Goal: Check status: Check status

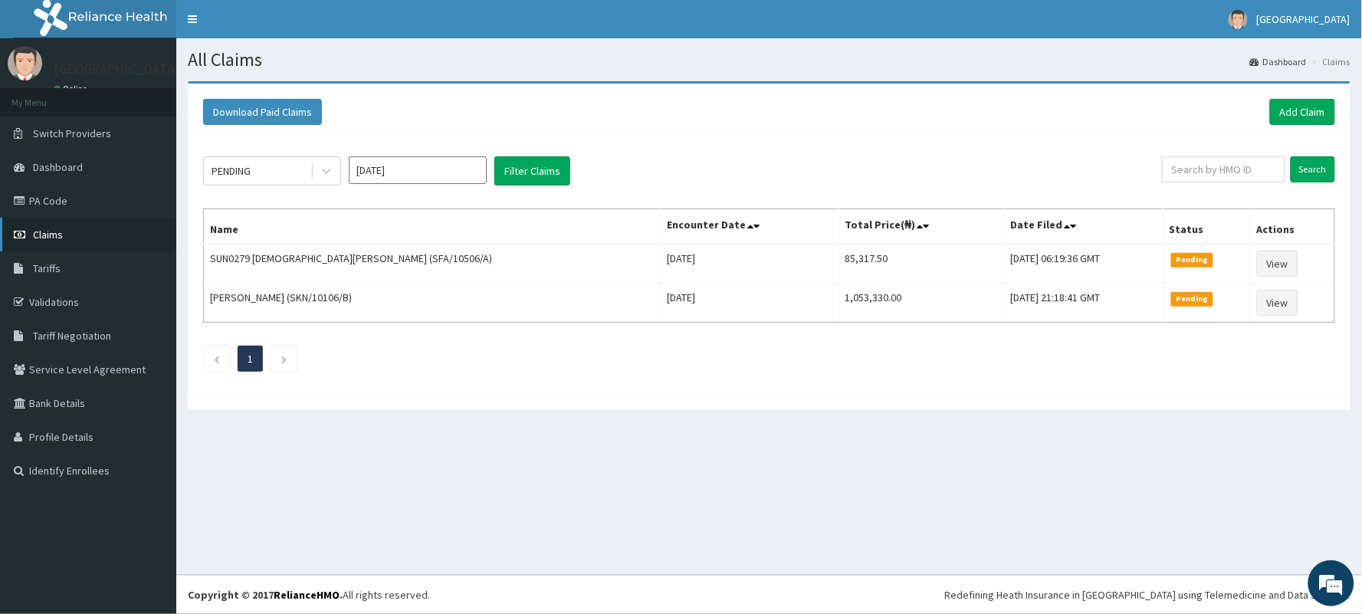
click at [44, 233] on span "Claims" at bounding box center [48, 235] width 30 height 14
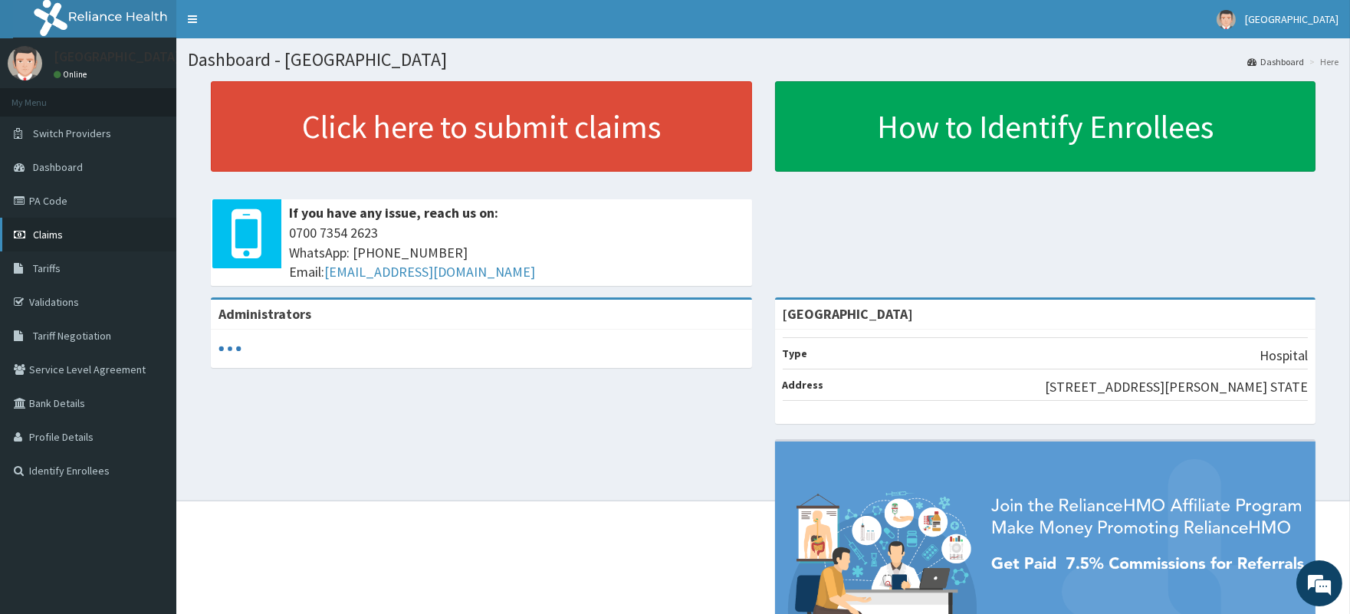
click at [41, 233] on span "Claims" at bounding box center [48, 235] width 30 height 14
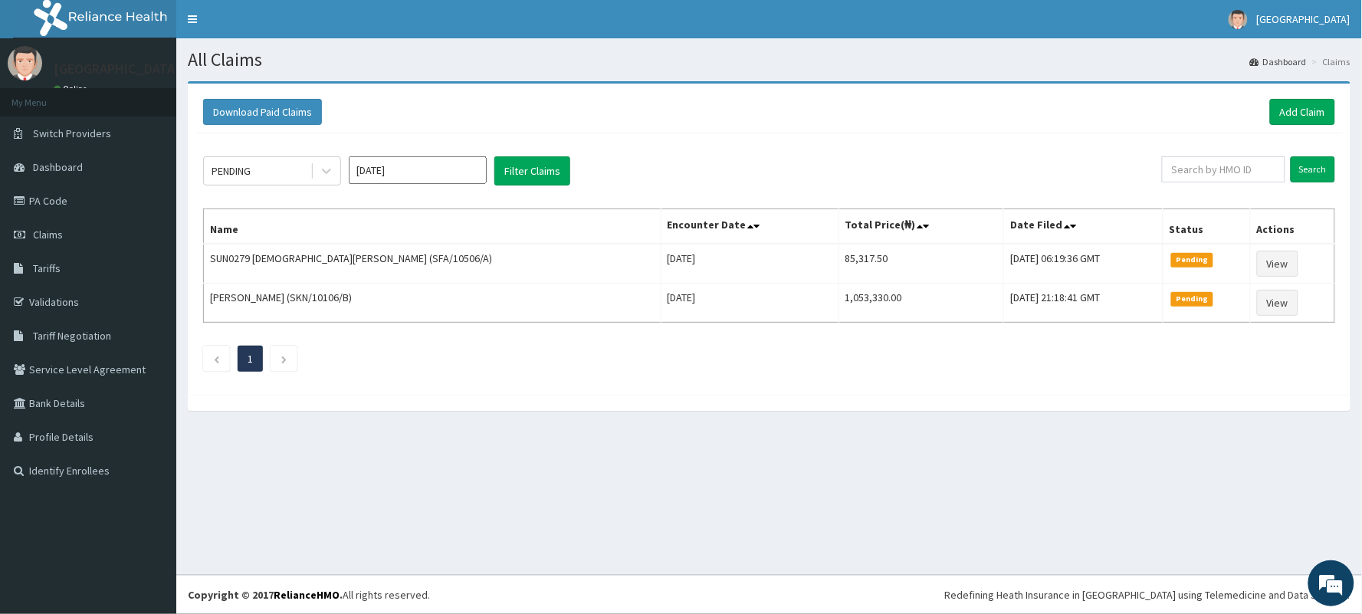
click at [393, 172] on input "[DATE]" at bounding box center [418, 170] width 138 height 28
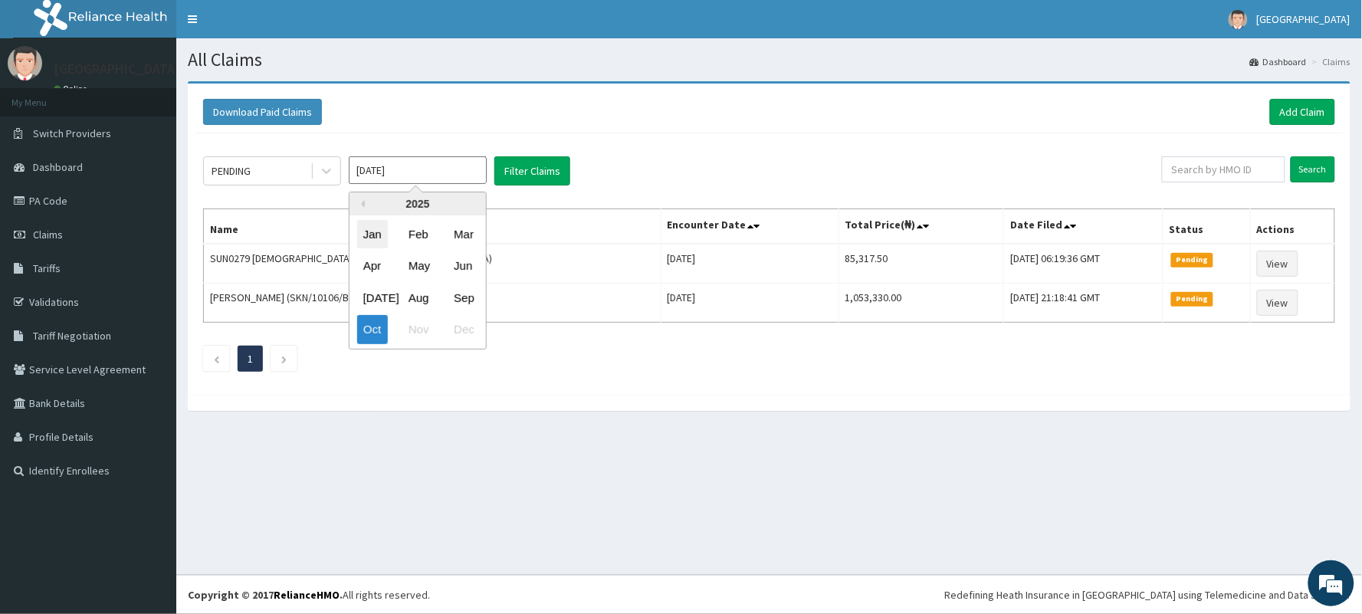
click at [376, 233] on div "Jan" at bounding box center [372, 234] width 31 height 28
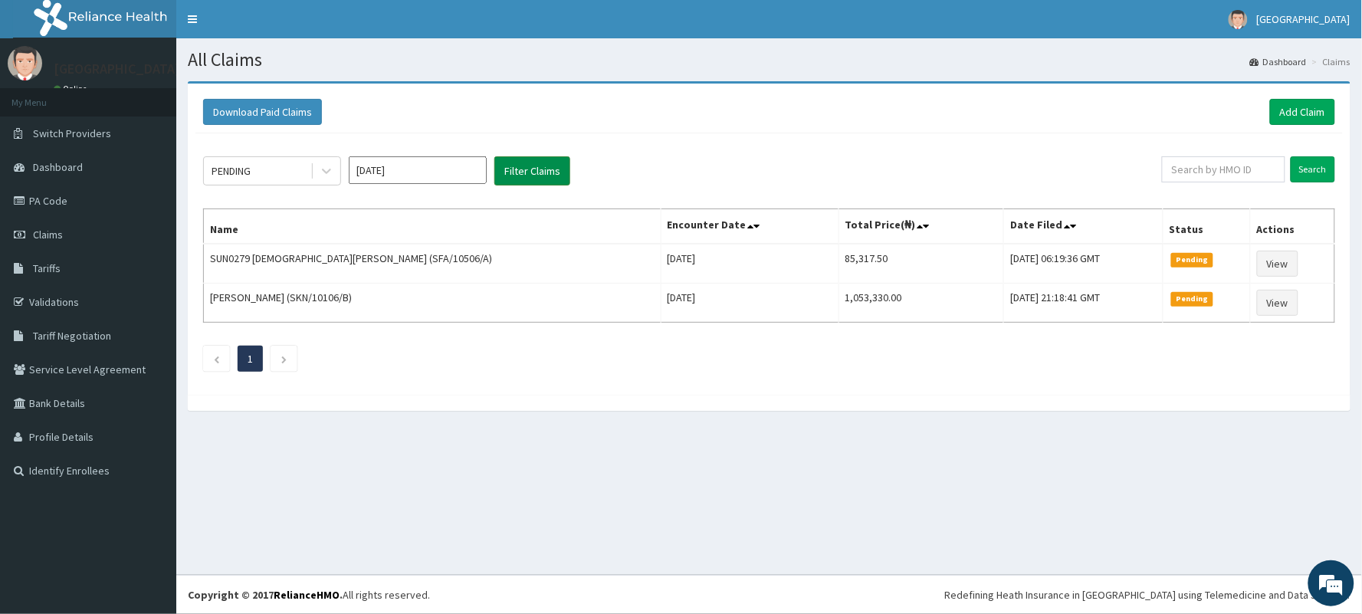
click at [539, 167] on button "Filter Claims" at bounding box center [532, 170] width 76 height 29
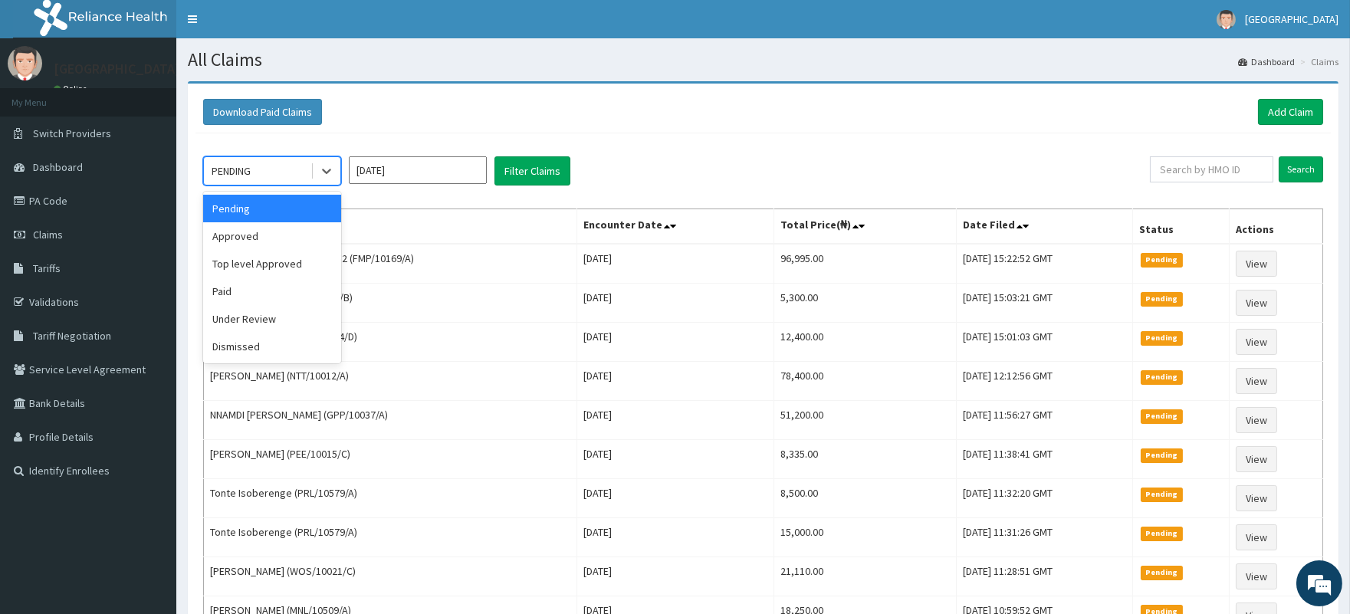
click at [209, 170] on div "PENDING" at bounding box center [257, 171] width 107 height 25
click at [236, 232] on div "Approved" at bounding box center [272, 236] width 138 height 28
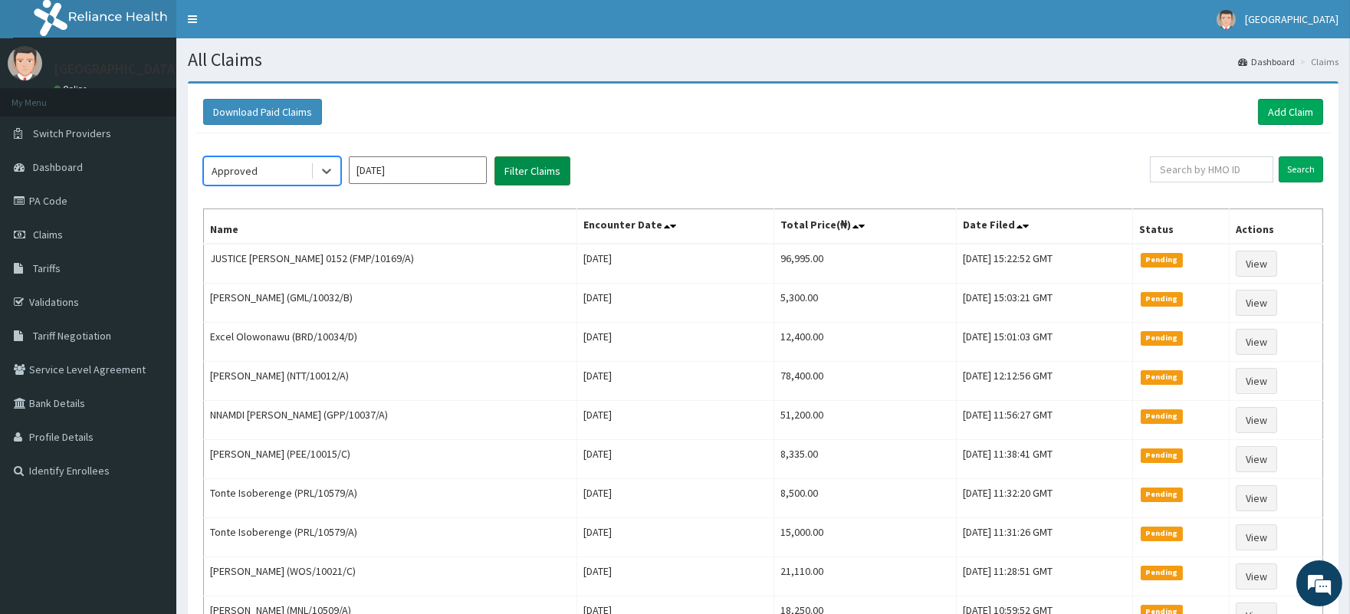
click at [511, 172] on button "Filter Claims" at bounding box center [532, 170] width 76 height 29
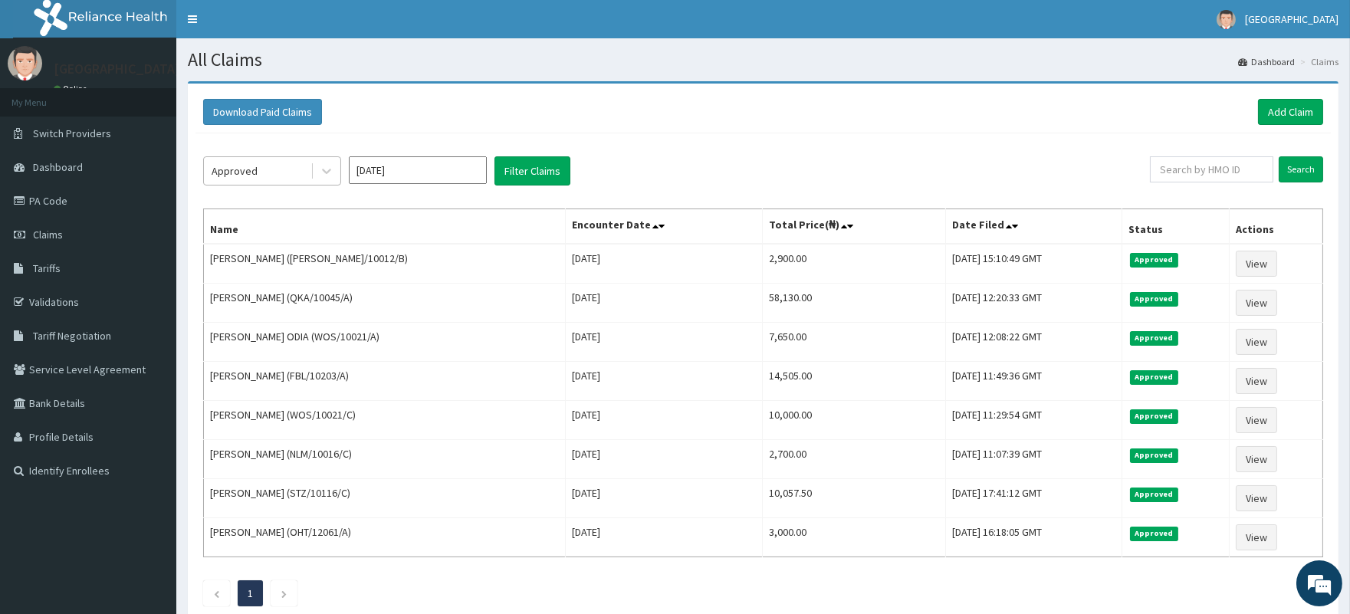
click at [264, 169] on div "Approved" at bounding box center [257, 171] width 107 height 25
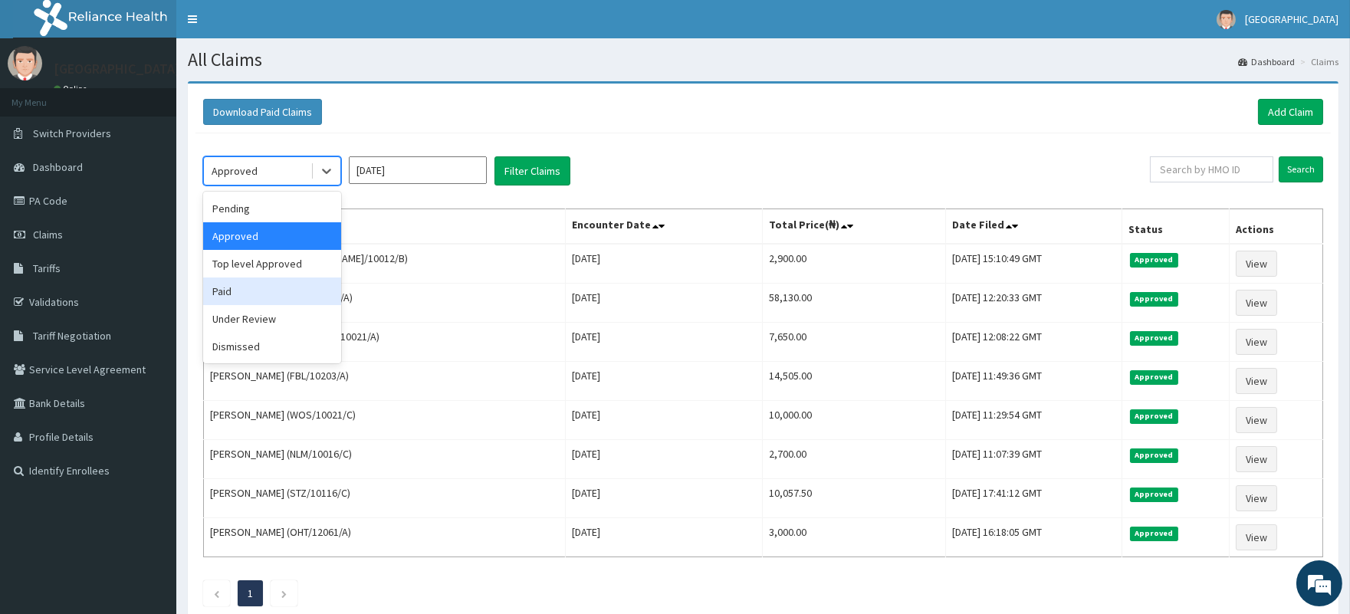
click at [240, 287] on div "Paid" at bounding box center [272, 292] width 138 height 28
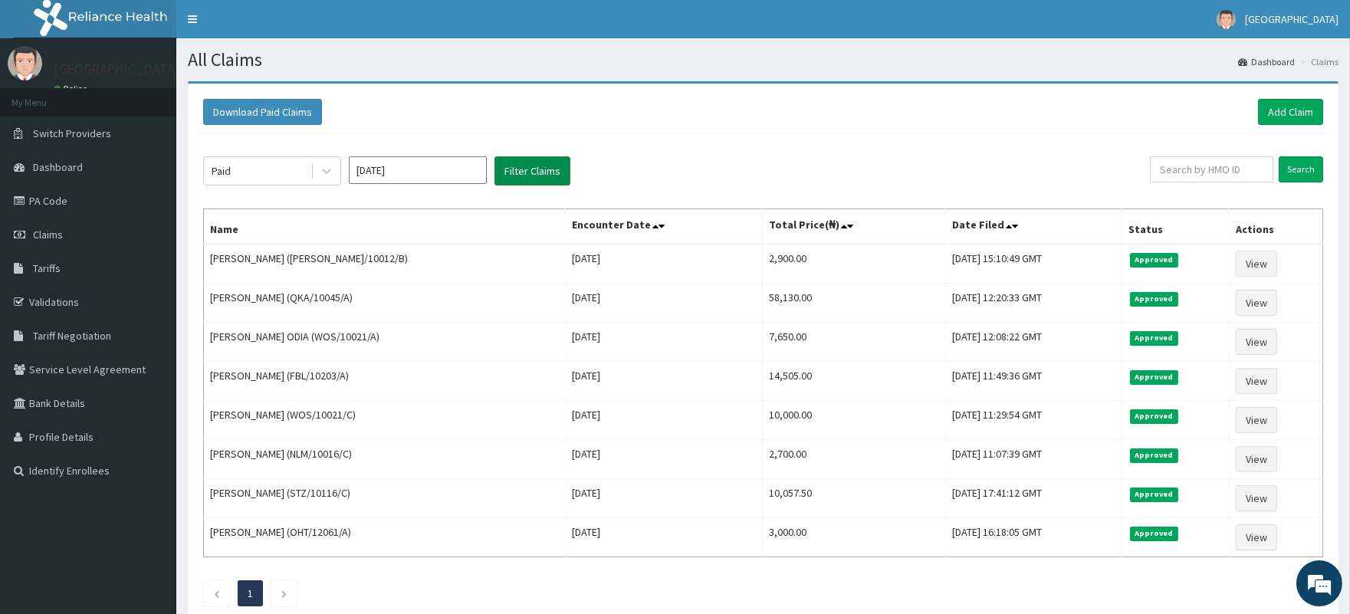
click at [533, 171] on button "Filter Claims" at bounding box center [532, 170] width 76 height 29
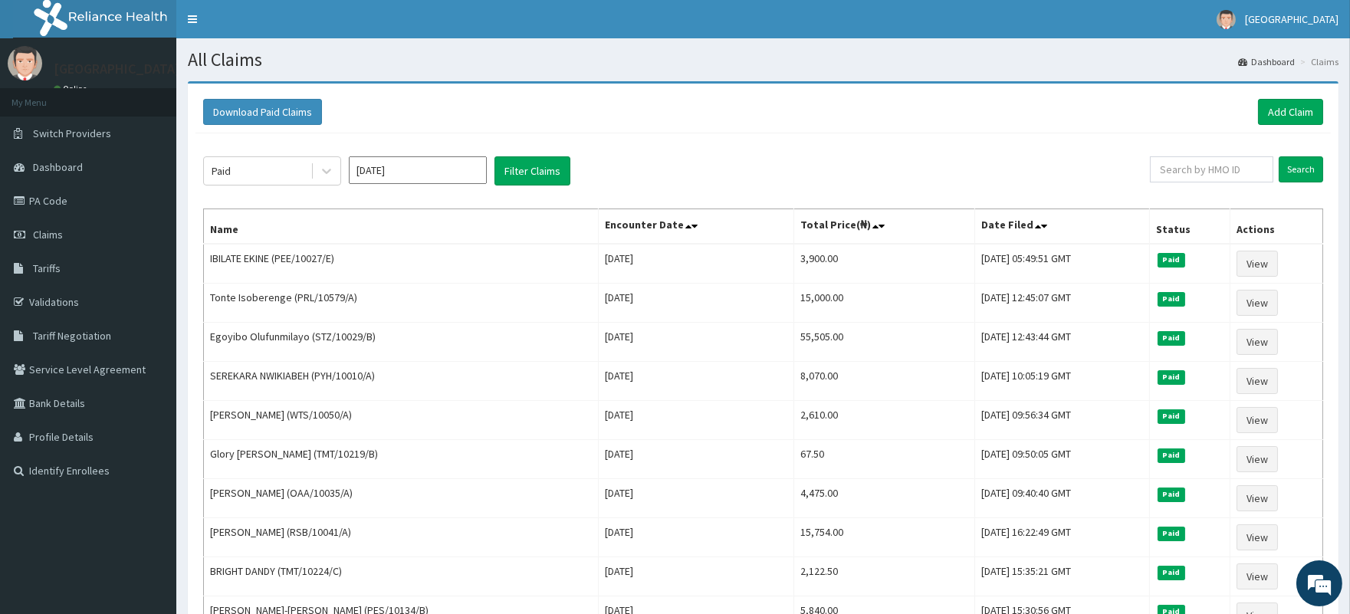
click at [394, 172] on input "[DATE]" at bounding box center [418, 170] width 138 height 28
click at [416, 231] on div "Feb" at bounding box center [417, 234] width 31 height 28
click at [534, 172] on button "Filter Claims" at bounding box center [532, 170] width 76 height 29
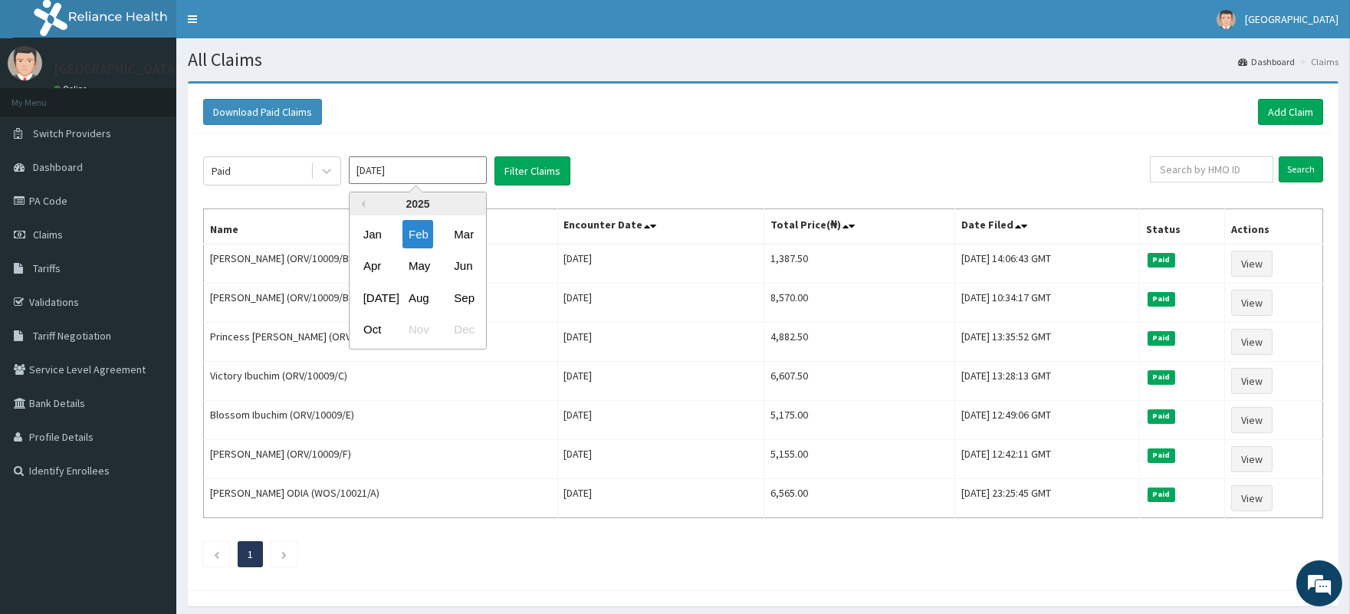
click at [402, 166] on input "Feb 2025" at bounding box center [418, 170] width 138 height 28
click at [468, 236] on div "Mar" at bounding box center [463, 234] width 31 height 28
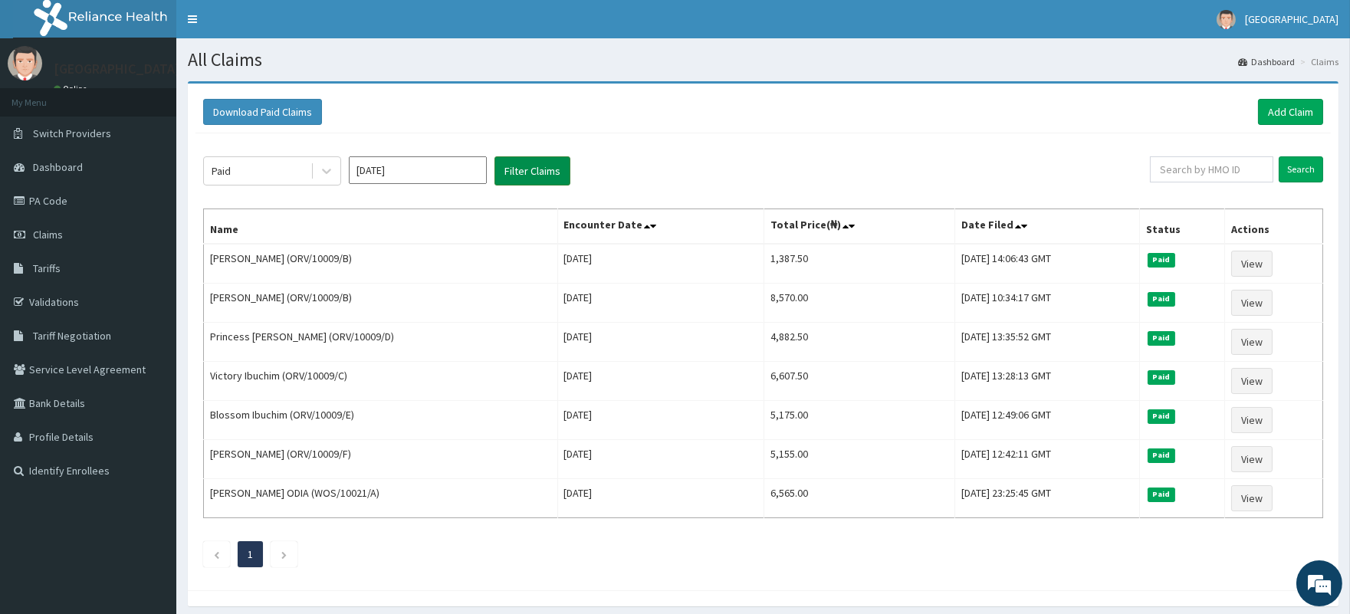
click at [522, 172] on button "Filter Claims" at bounding box center [532, 170] width 76 height 29
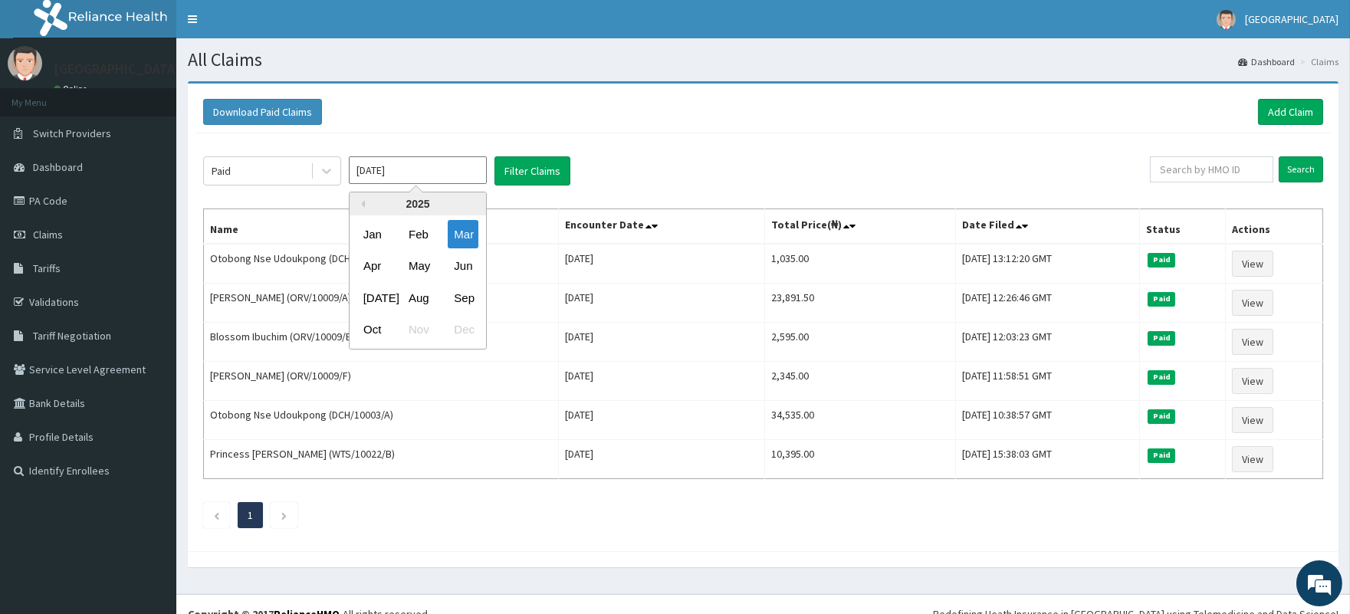
click at [422, 165] on input "Mar 2025" at bounding box center [418, 170] width 138 height 28
click at [374, 263] on div "Apr" at bounding box center [372, 266] width 31 height 28
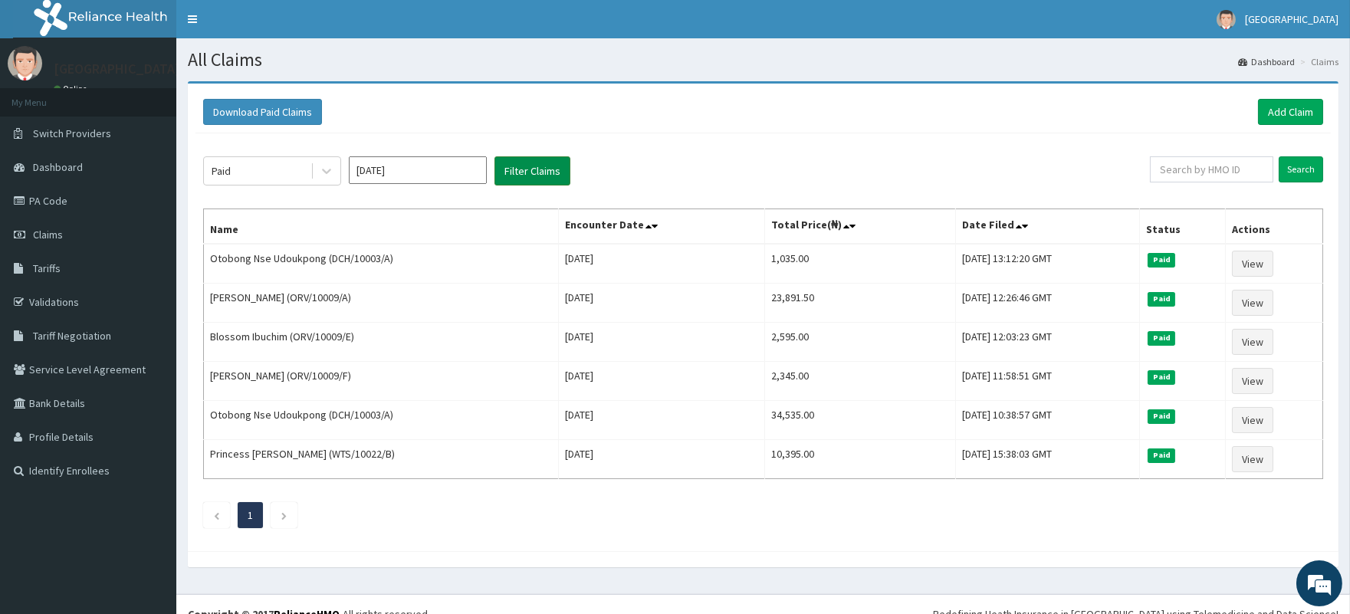
click at [523, 175] on button "Filter Claims" at bounding box center [532, 170] width 76 height 29
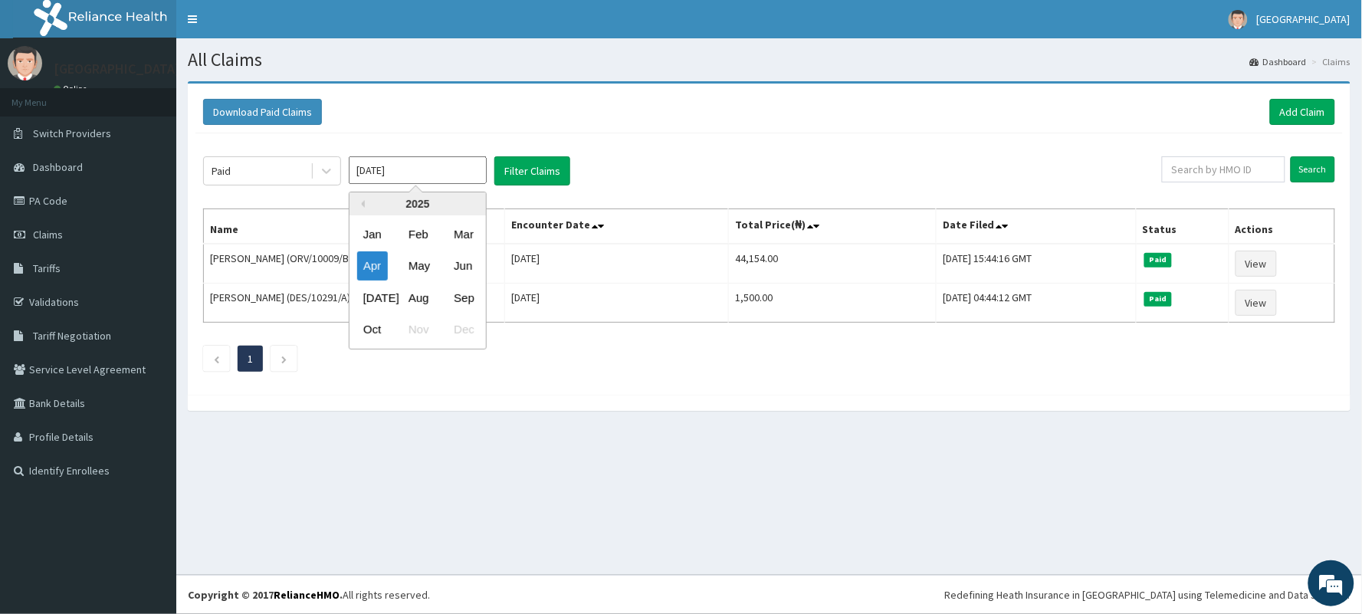
click at [389, 173] on input "Apr 2025" at bounding box center [418, 170] width 138 height 28
click at [416, 264] on div "May" at bounding box center [417, 266] width 31 height 28
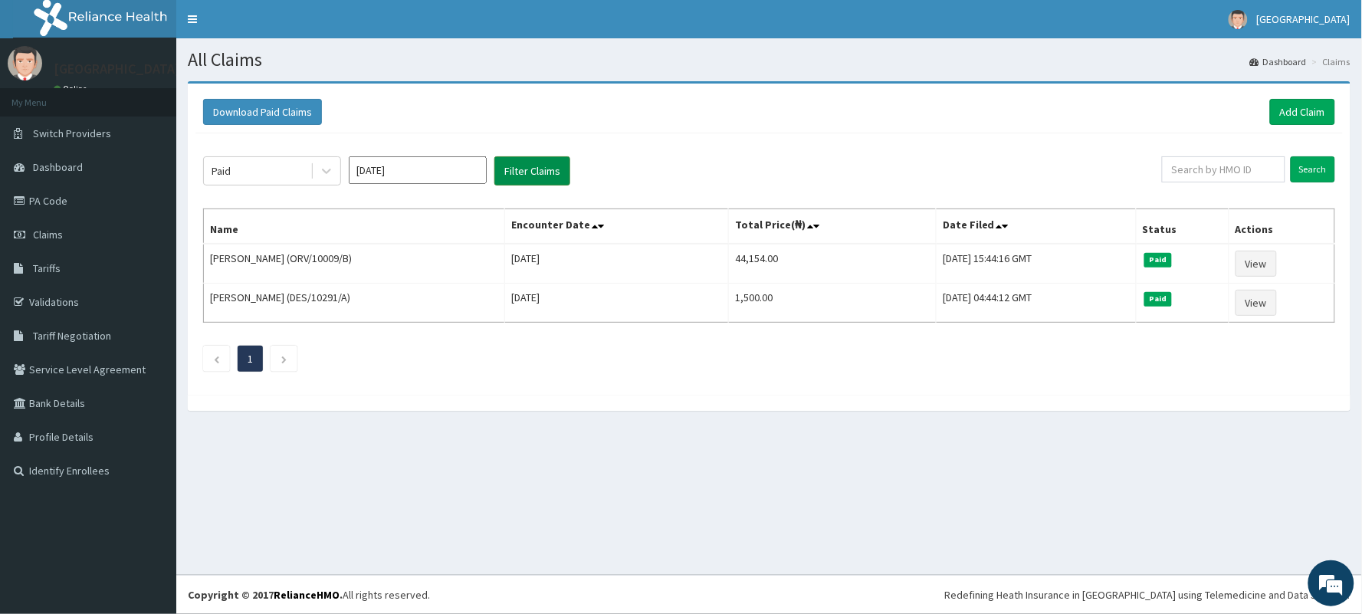
click at [517, 170] on button "Filter Claims" at bounding box center [532, 170] width 76 height 29
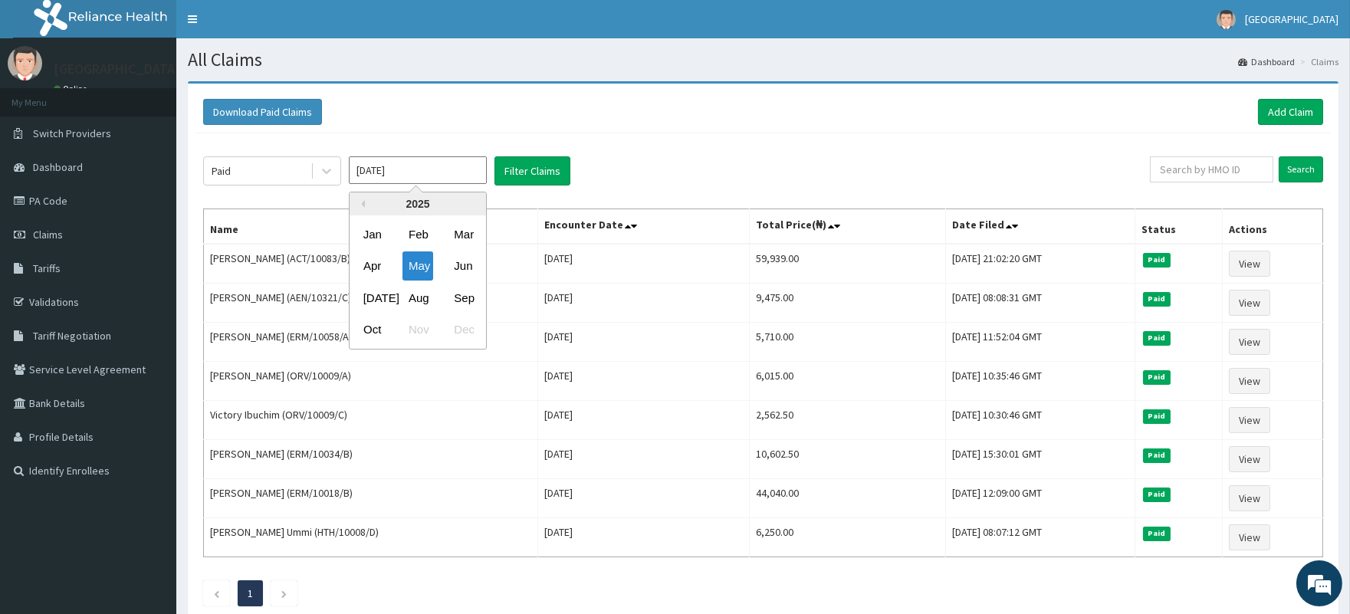
click at [420, 167] on input "May 2025" at bounding box center [418, 170] width 138 height 28
click at [466, 264] on div "Jun" at bounding box center [463, 266] width 31 height 28
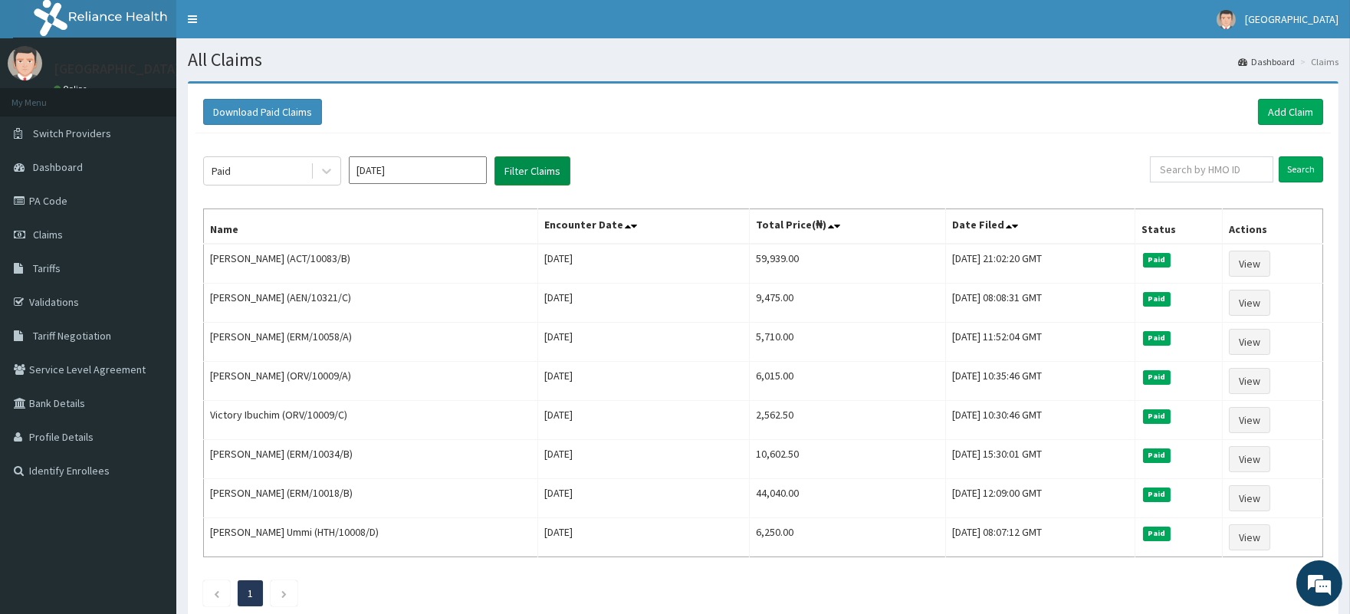
click at [527, 169] on button "Filter Claims" at bounding box center [532, 170] width 76 height 29
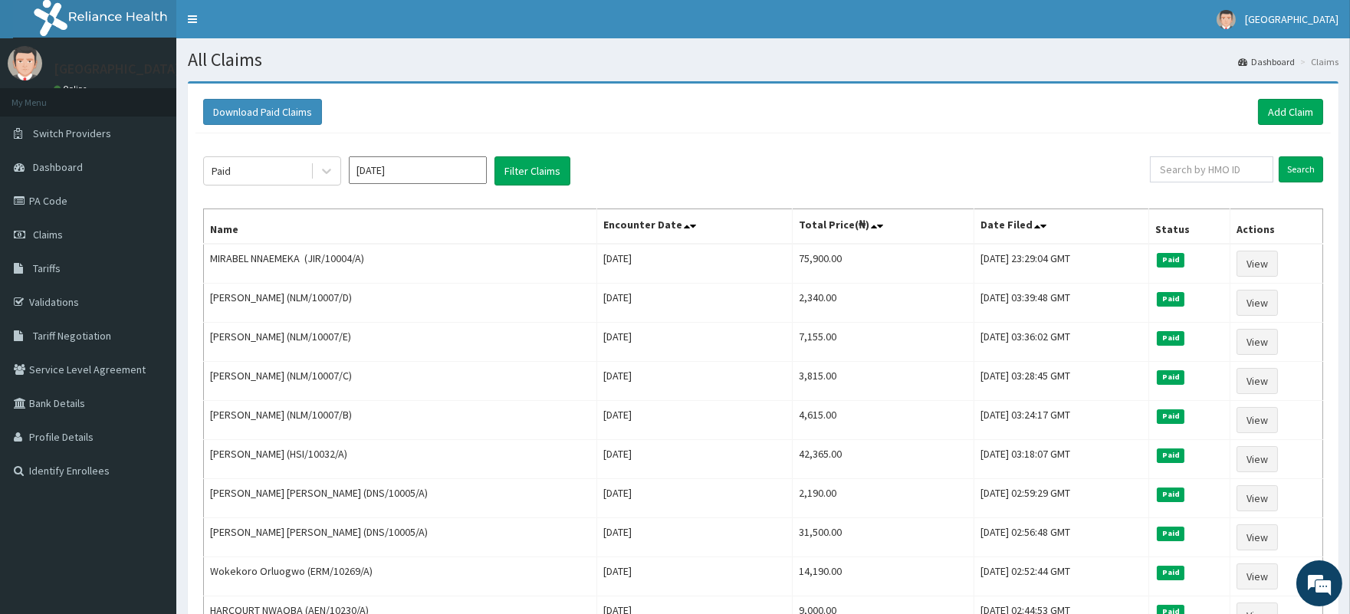
click at [387, 165] on input "Jun 2025" at bounding box center [418, 170] width 138 height 28
click at [364, 299] on div "Jul" at bounding box center [372, 298] width 31 height 28
click at [524, 167] on button "Filter Claims" at bounding box center [532, 170] width 76 height 29
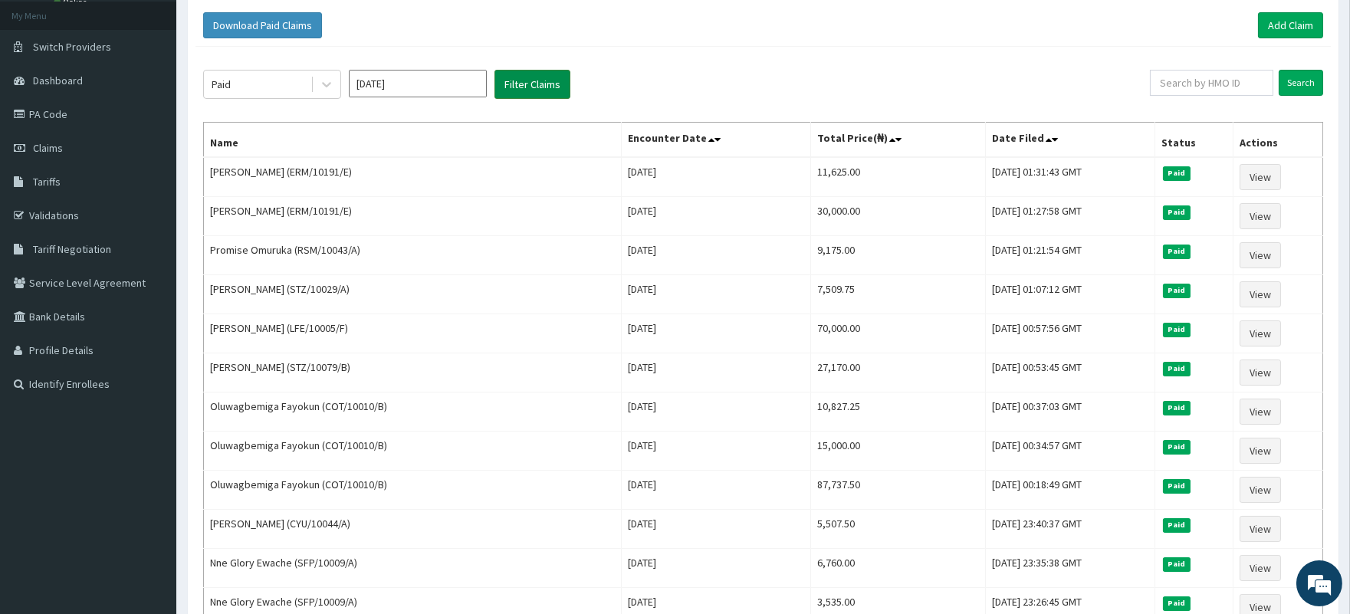
scroll to position [46, 0]
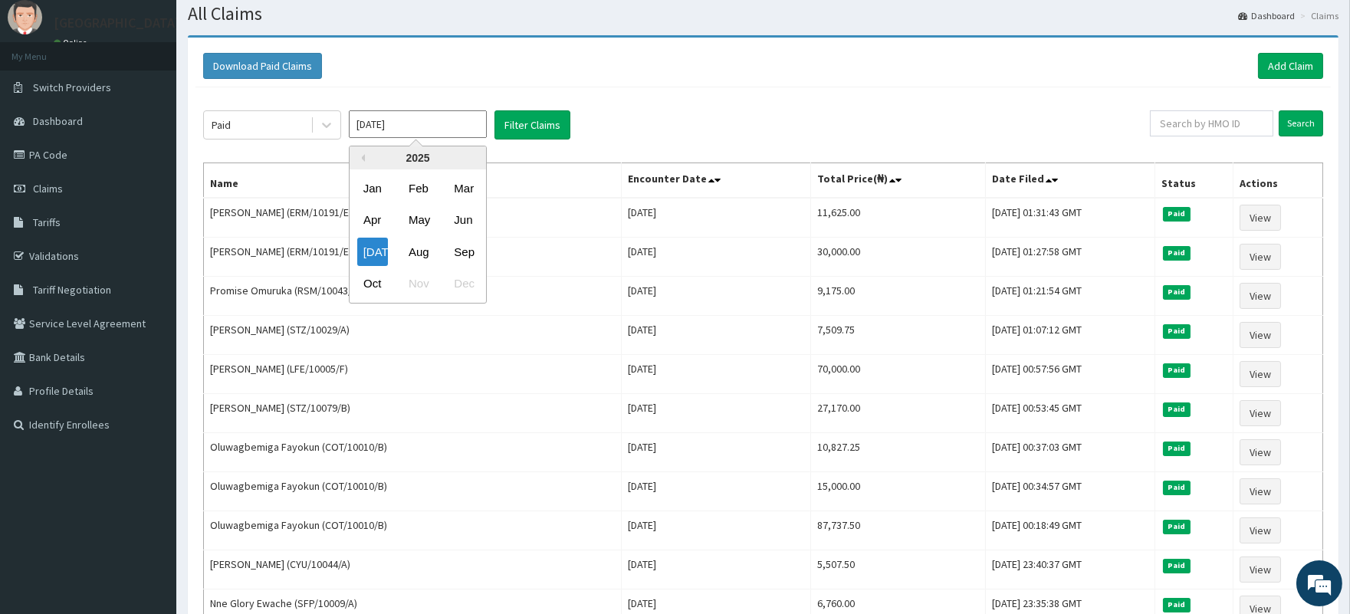
click at [429, 127] on input "Jul 2025" at bounding box center [418, 124] width 138 height 28
click at [423, 254] on div "Aug" at bounding box center [417, 252] width 31 height 28
click at [402, 132] on input "Aug 2025" at bounding box center [418, 124] width 138 height 28
click at [524, 124] on button "Filter Claims" at bounding box center [532, 124] width 76 height 29
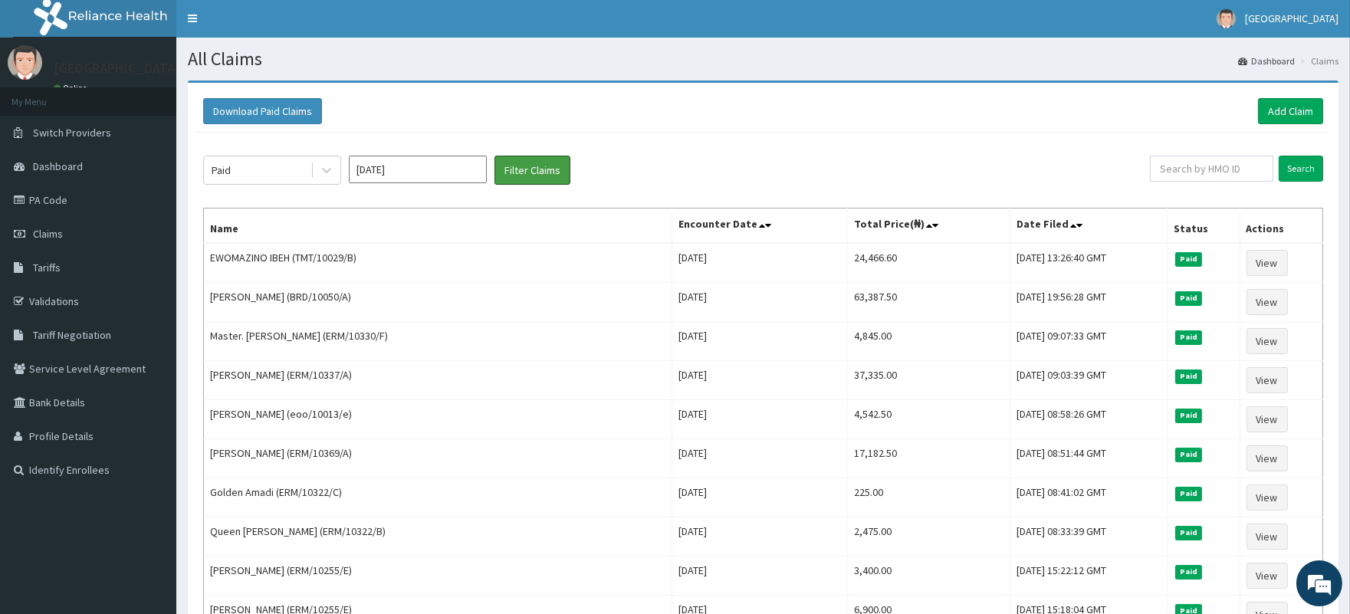
scroll to position [0, 0]
click at [403, 176] on input "Aug 2025" at bounding box center [418, 170] width 138 height 28
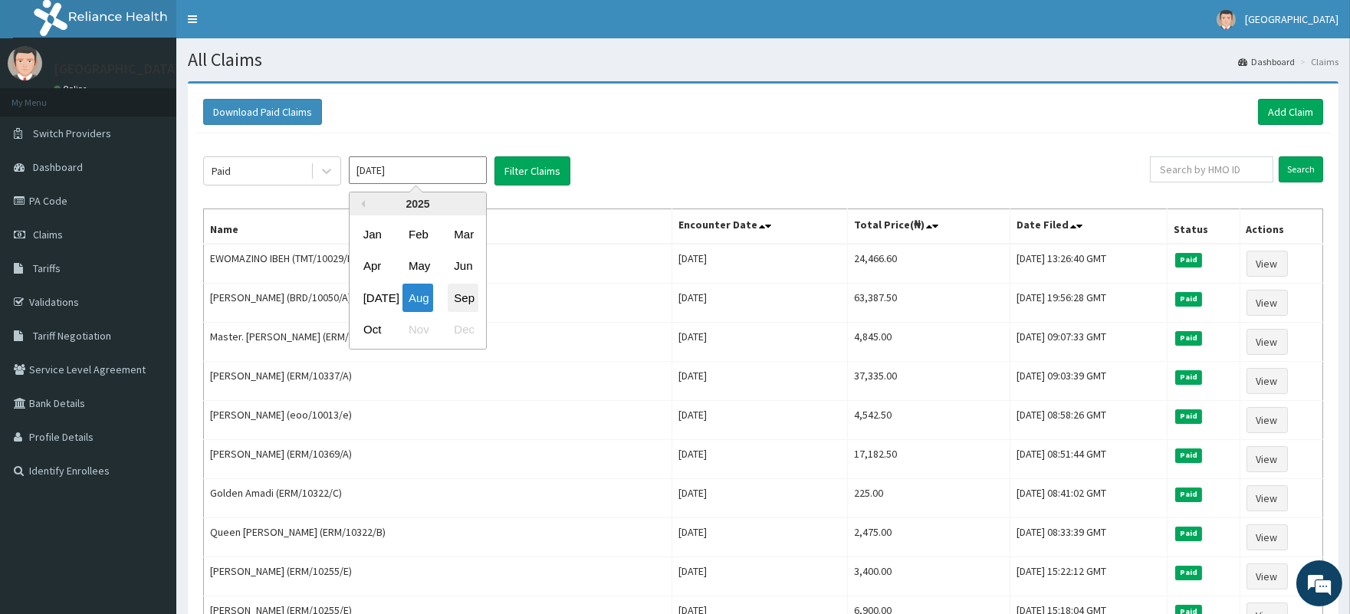
click at [471, 303] on div "Sep" at bounding box center [463, 298] width 31 height 28
type input "Sep 2025"
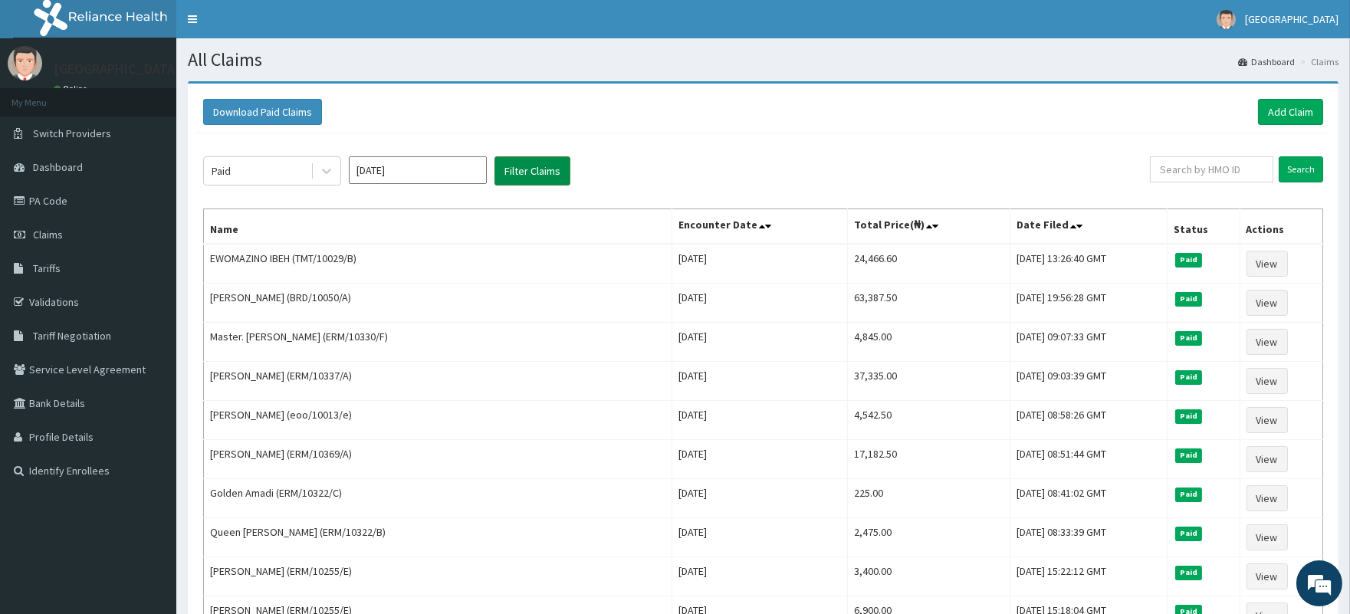
click at [518, 169] on button "Filter Claims" at bounding box center [532, 170] width 76 height 29
